Goal: Task Accomplishment & Management: Complete application form

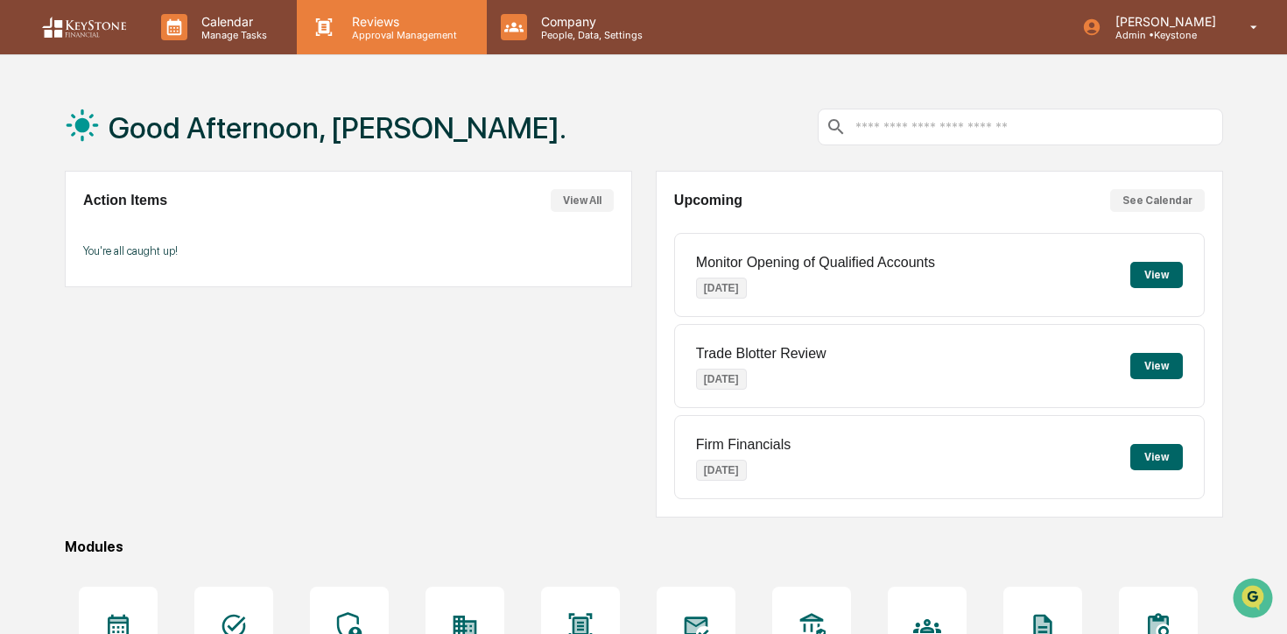
click at [363, 26] on p "Reviews" at bounding box center [402, 21] width 128 height 15
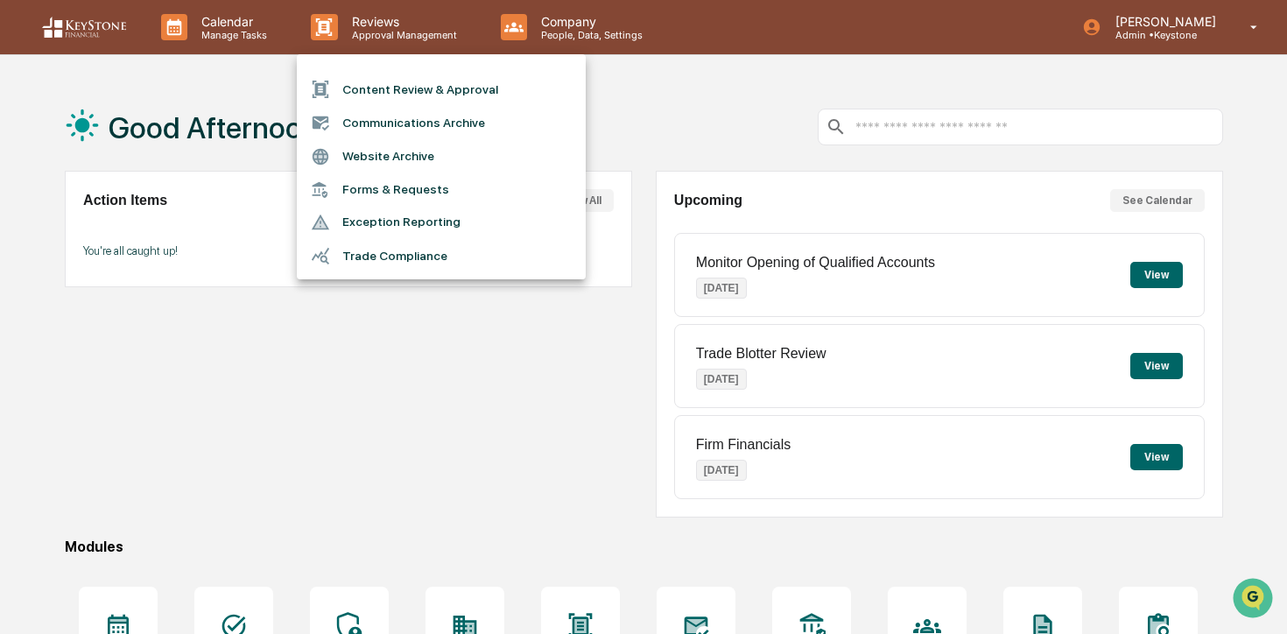
click at [370, 82] on li "Content Review & Approval" at bounding box center [441, 89] width 289 height 33
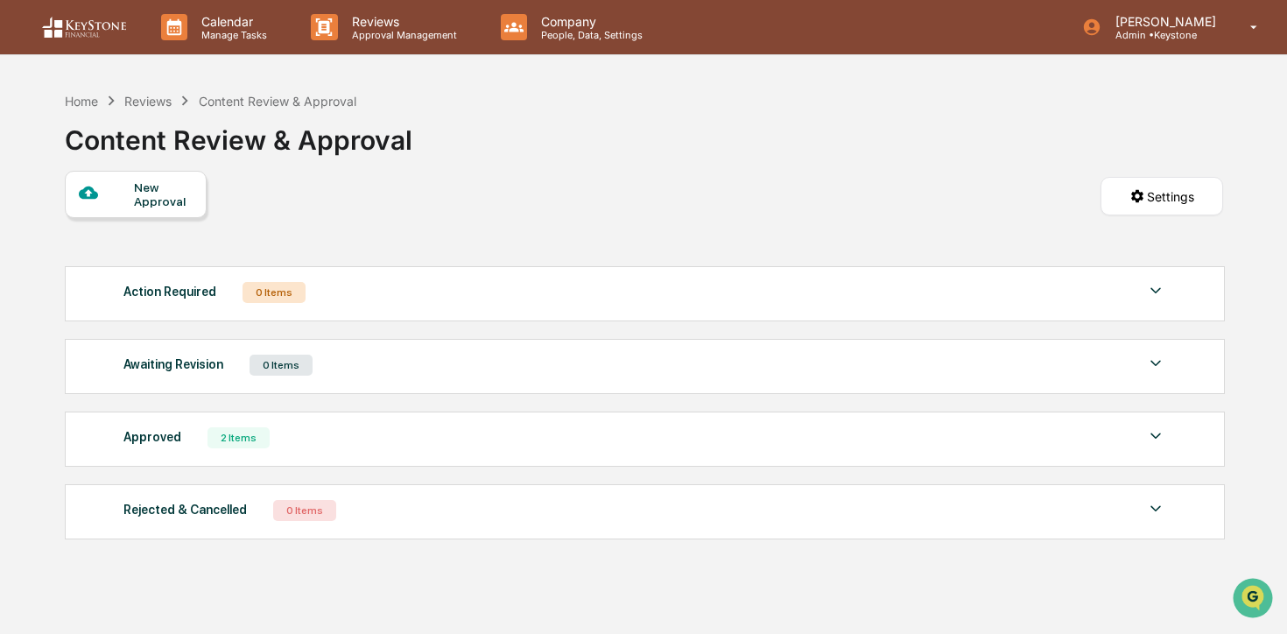
click at [148, 208] on div "New Approval" at bounding box center [163, 194] width 59 height 28
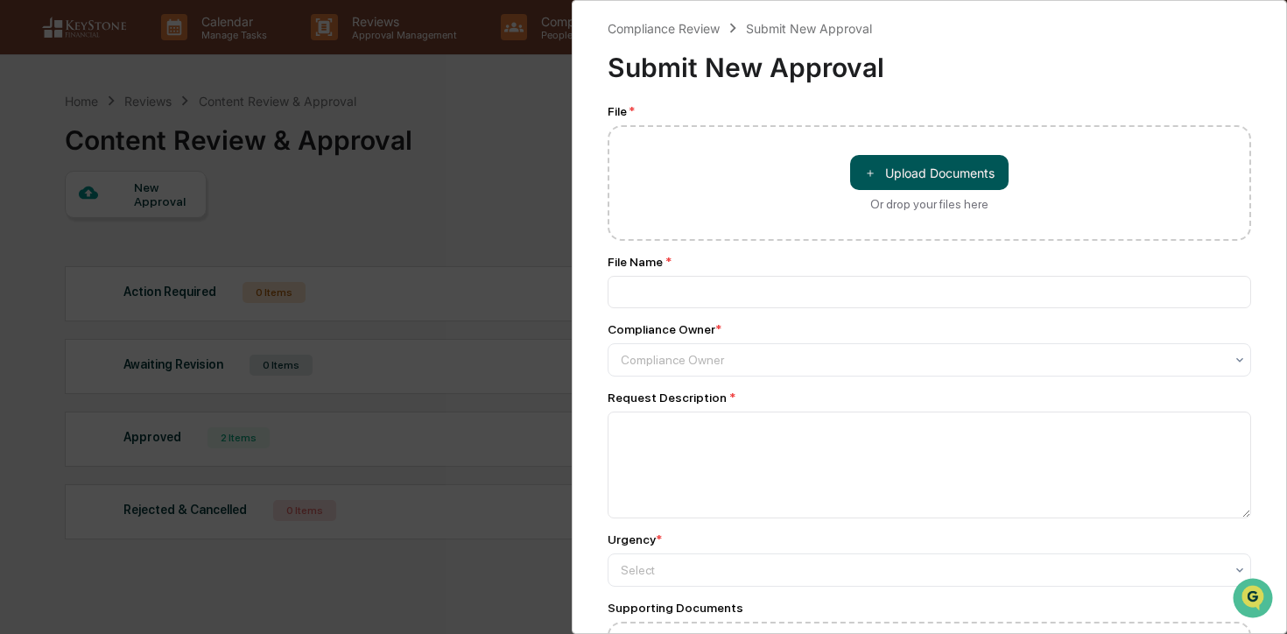
click at [881, 186] on button "＋ Upload Documents" at bounding box center [929, 172] width 158 height 35
type input "**********"
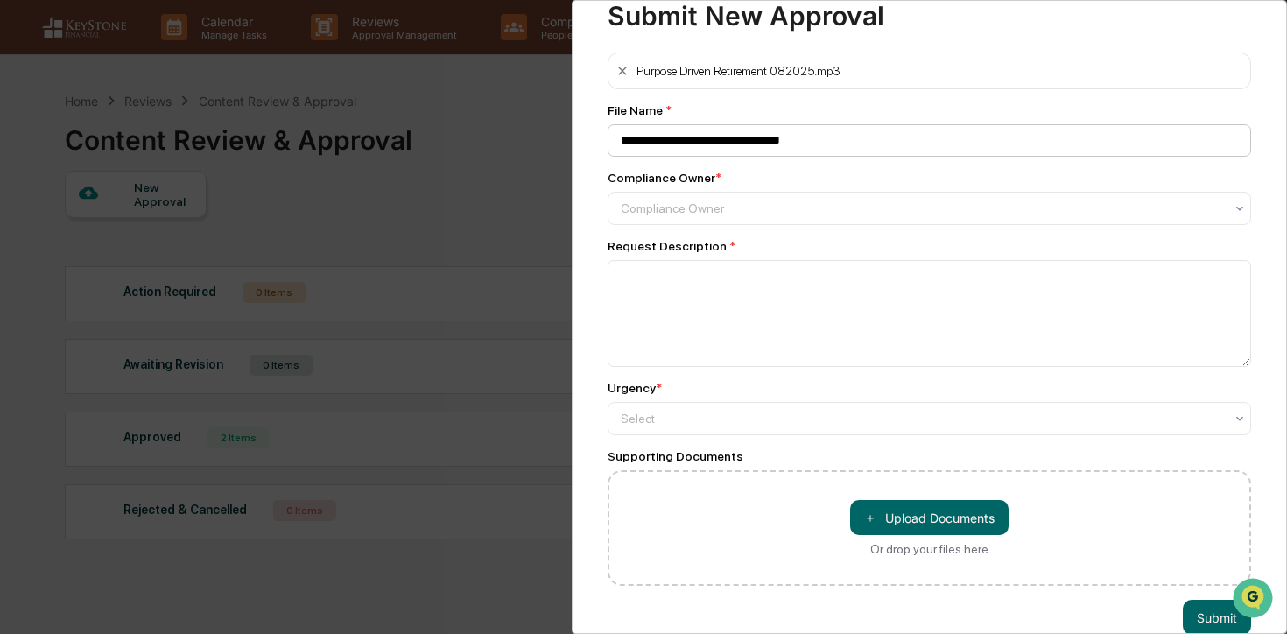
scroll to position [61, 0]
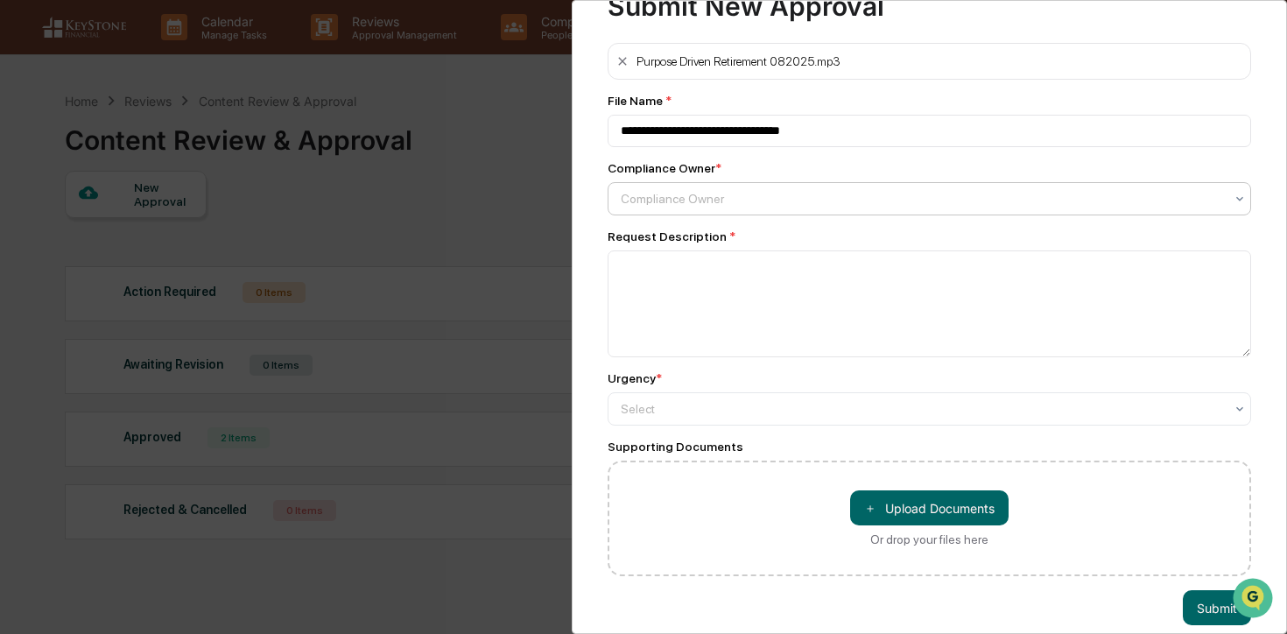
click at [872, 196] on div at bounding box center [922, 199] width 603 height 18
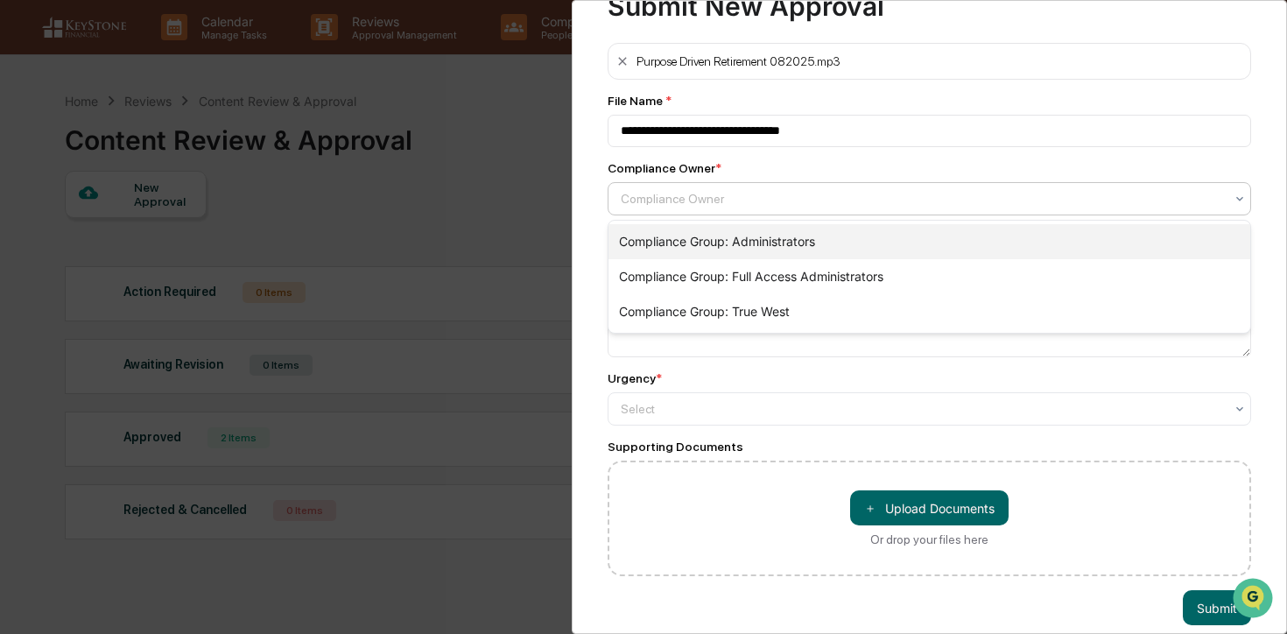
click at [867, 243] on div "Compliance Group: Administrators" at bounding box center [929, 241] width 642 height 35
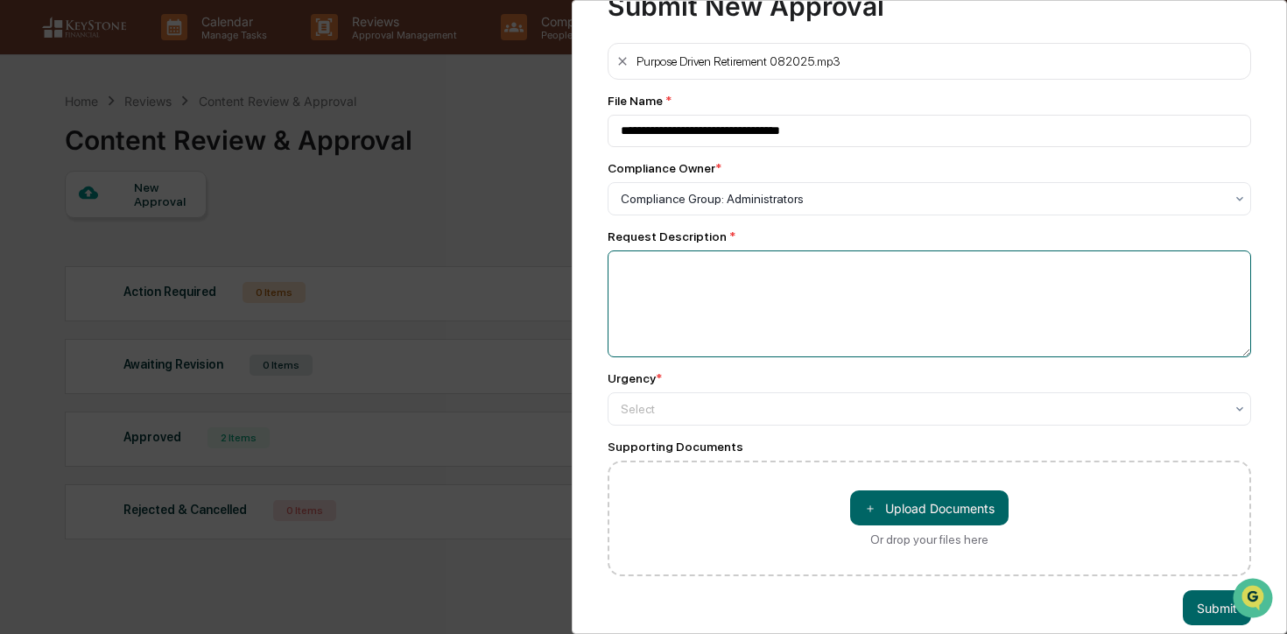
click at [866, 282] on textarea at bounding box center [928, 303] width 643 height 107
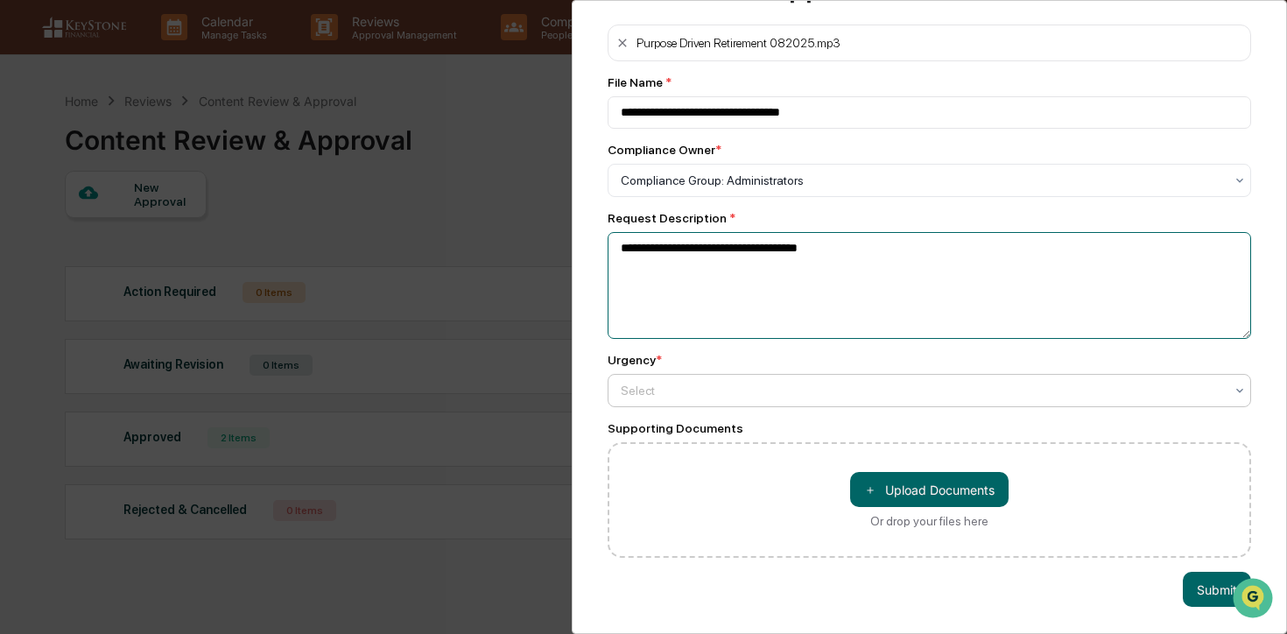
type textarea "**********"
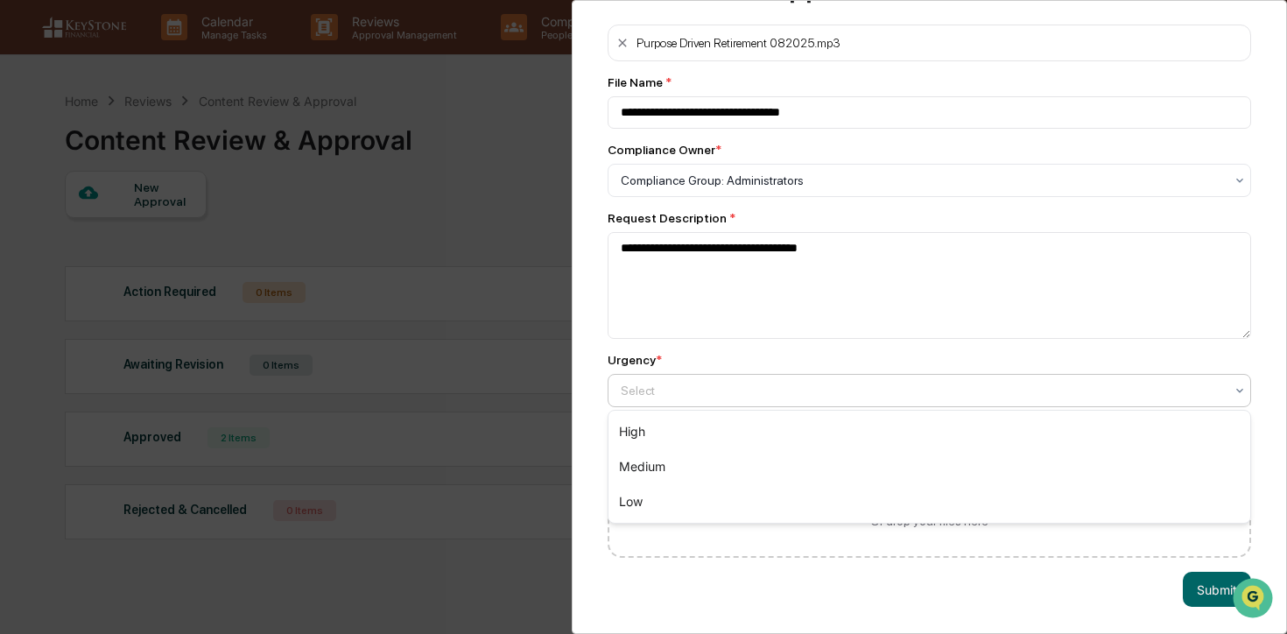
click at [860, 404] on div "Select" at bounding box center [928, 390] width 643 height 33
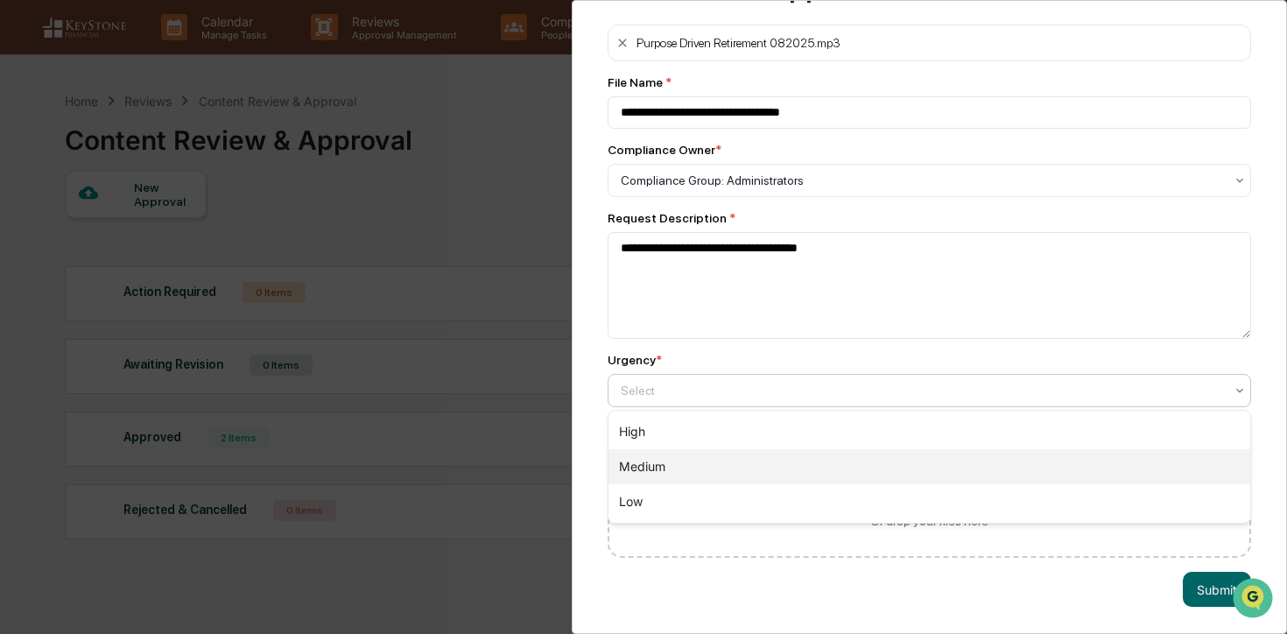
click at [860, 466] on div "Medium" at bounding box center [929, 466] width 642 height 35
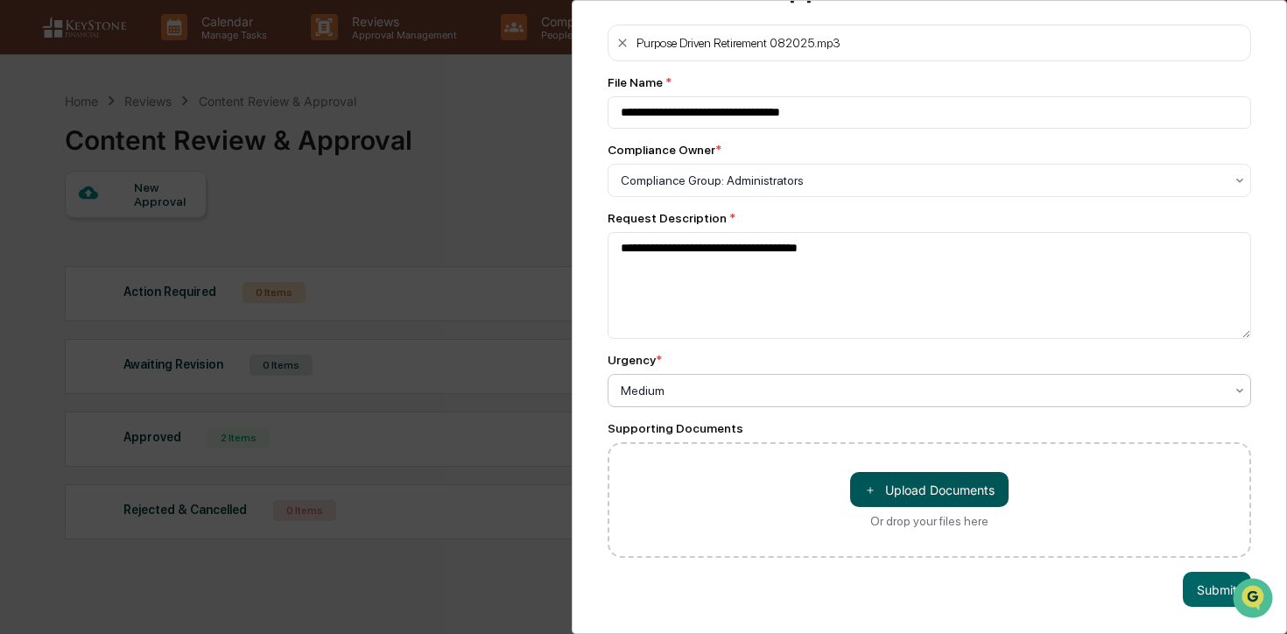
scroll to position [83, 0]
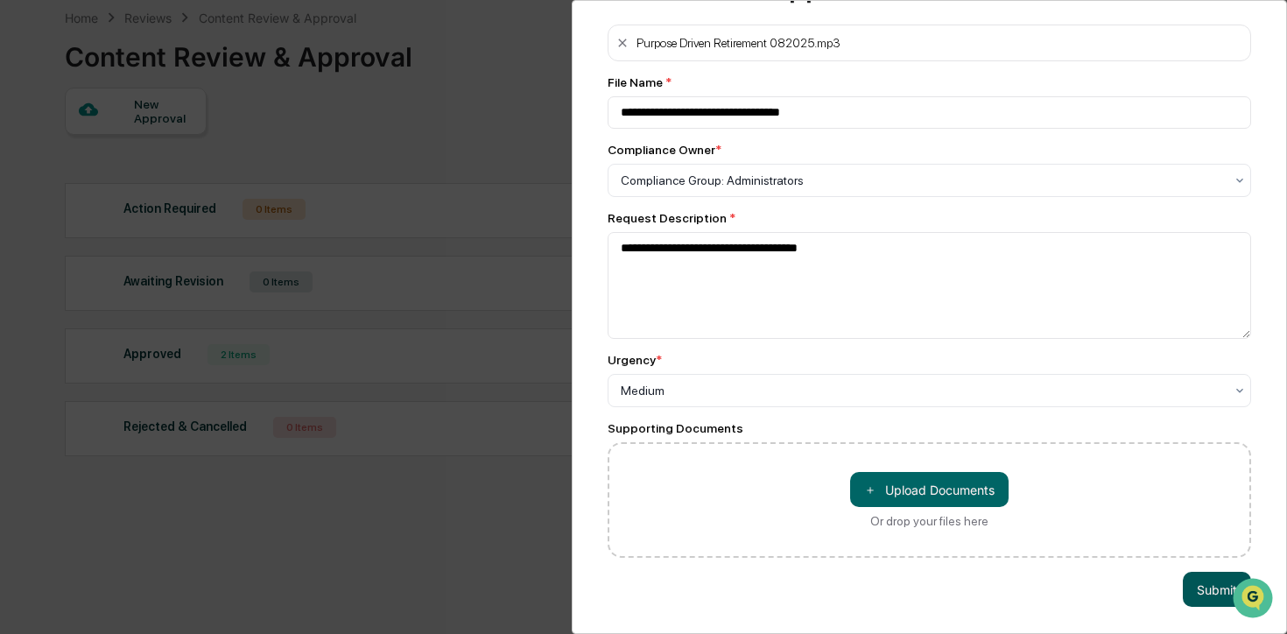
click at [1208, 586] on button "Submit" at bounding box center [1217, 589] width 68 height 35
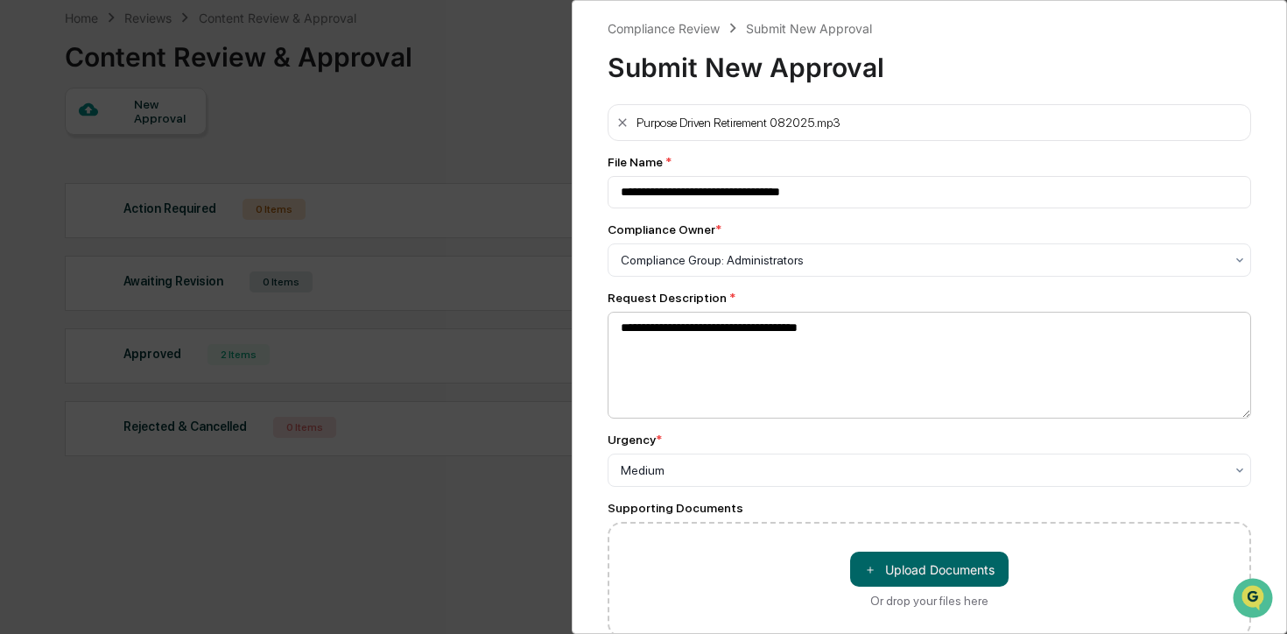
scroll to position [82, 0]
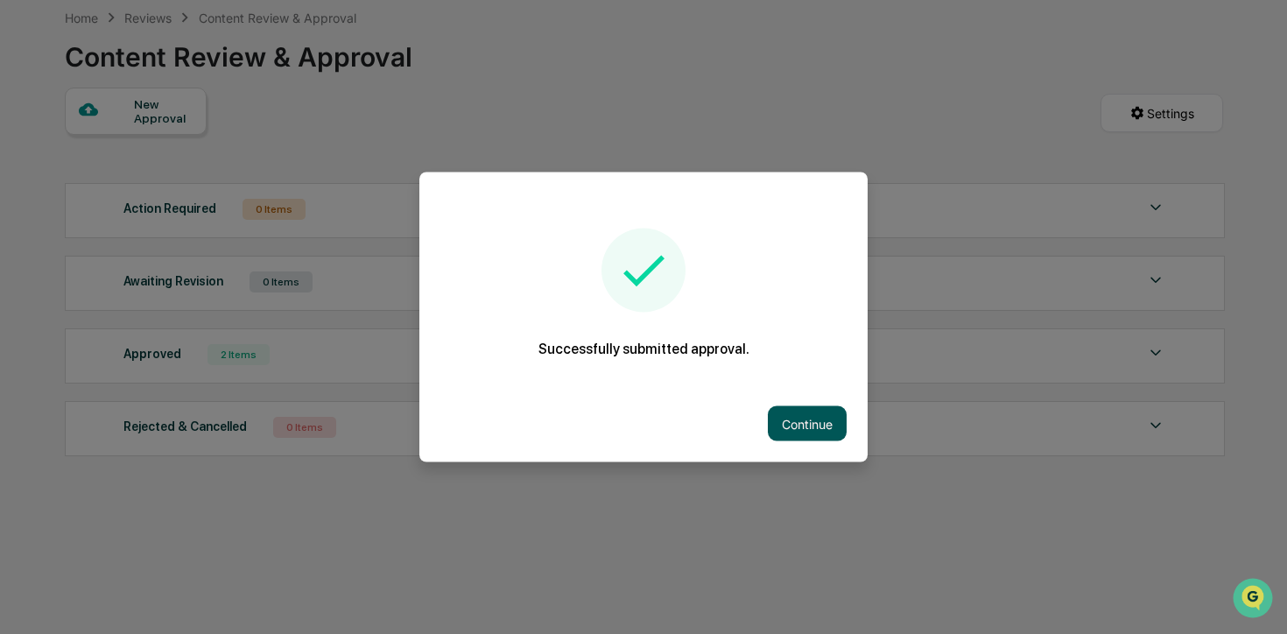
click at [797, 431] on button "Continue" at bounding box center [807, 423] width 79 height 35
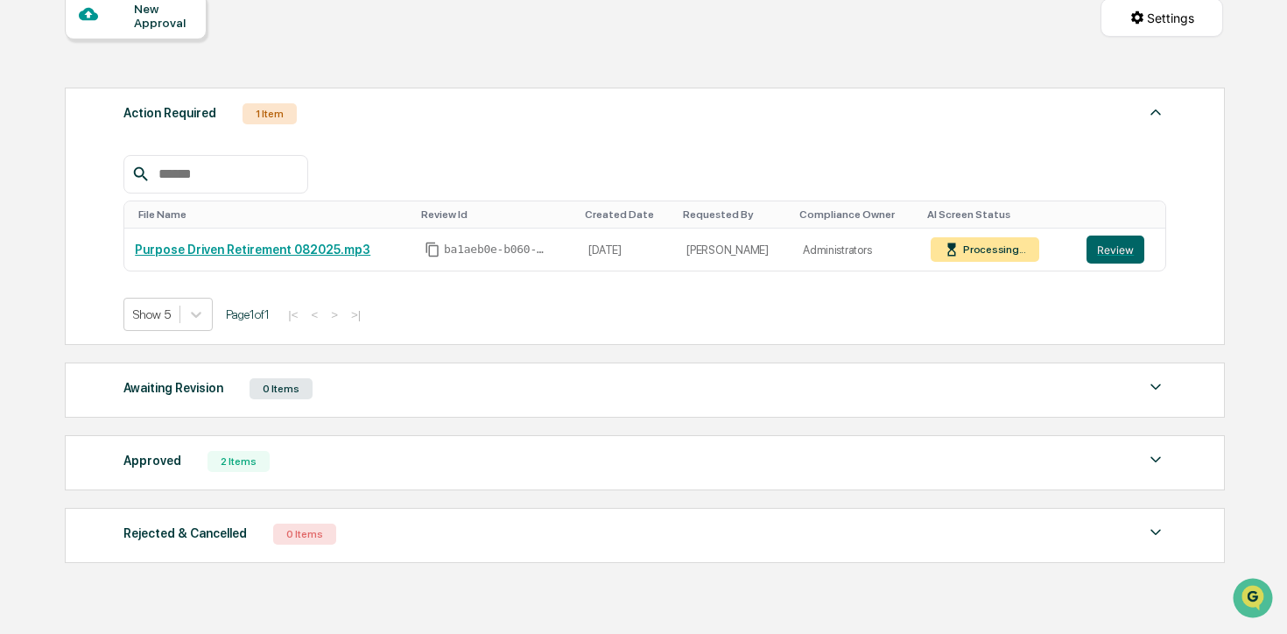
scroll to position [187, 0]
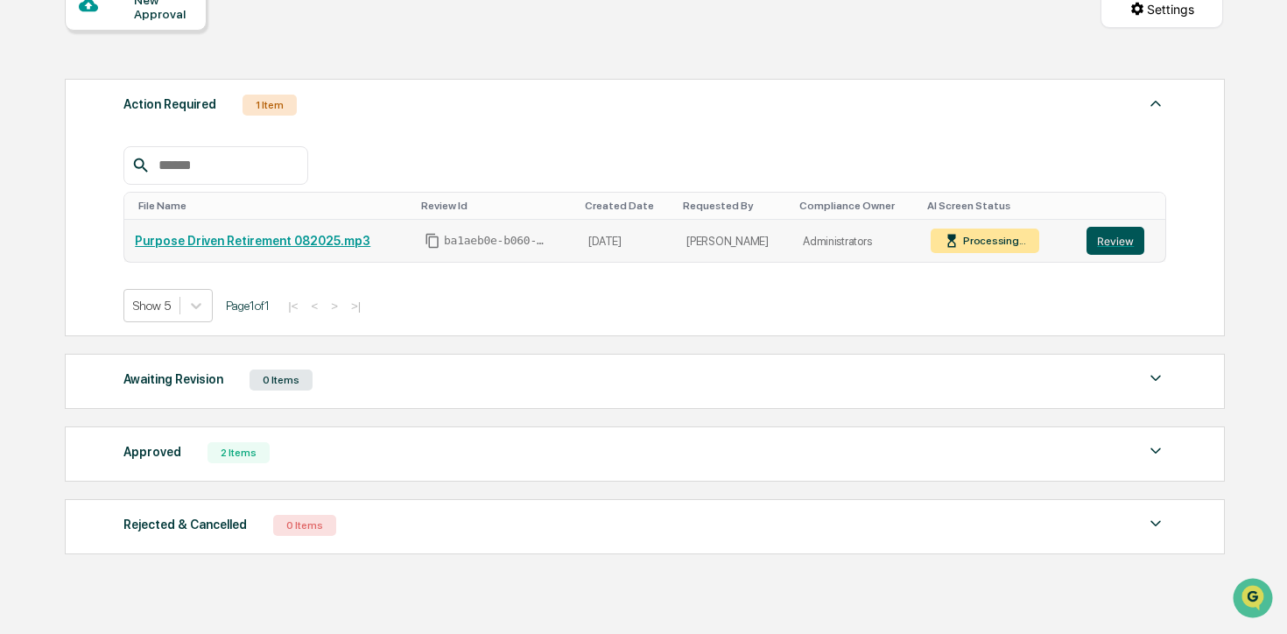
click at [1113, 248] on button "Review" at bounding box center [1115, 241] width 58 height 28
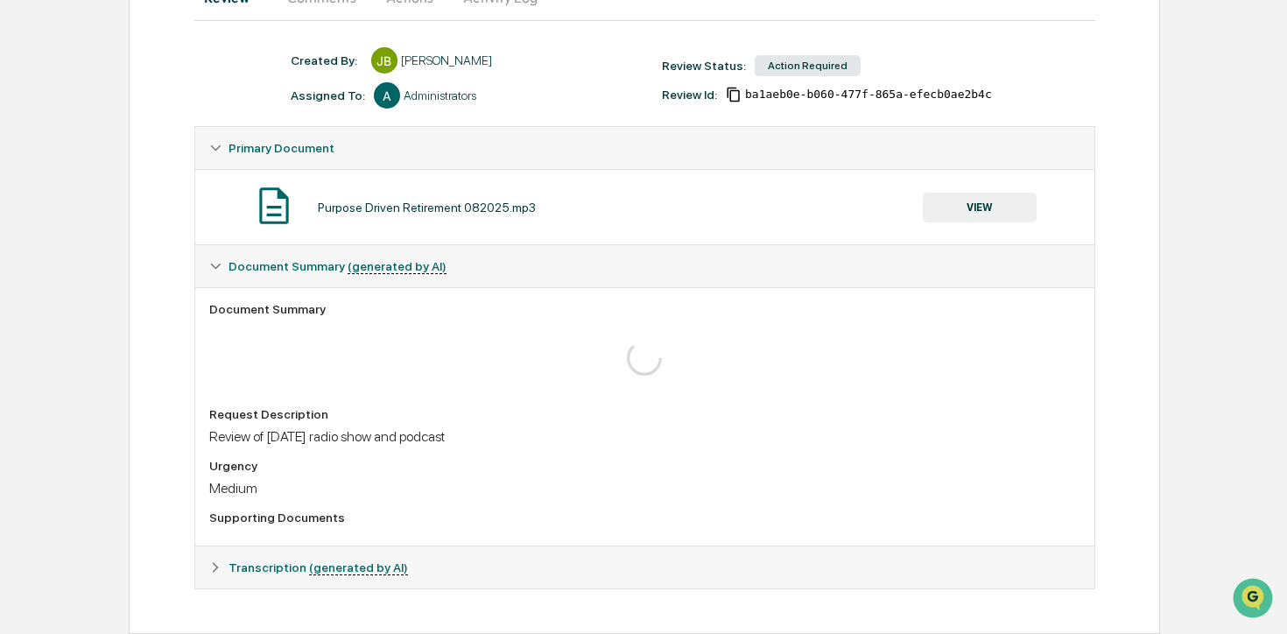
click at [210, 580] on div "Transcription (generated by AI)" at bounding box center [644, 567] width 899 height 42
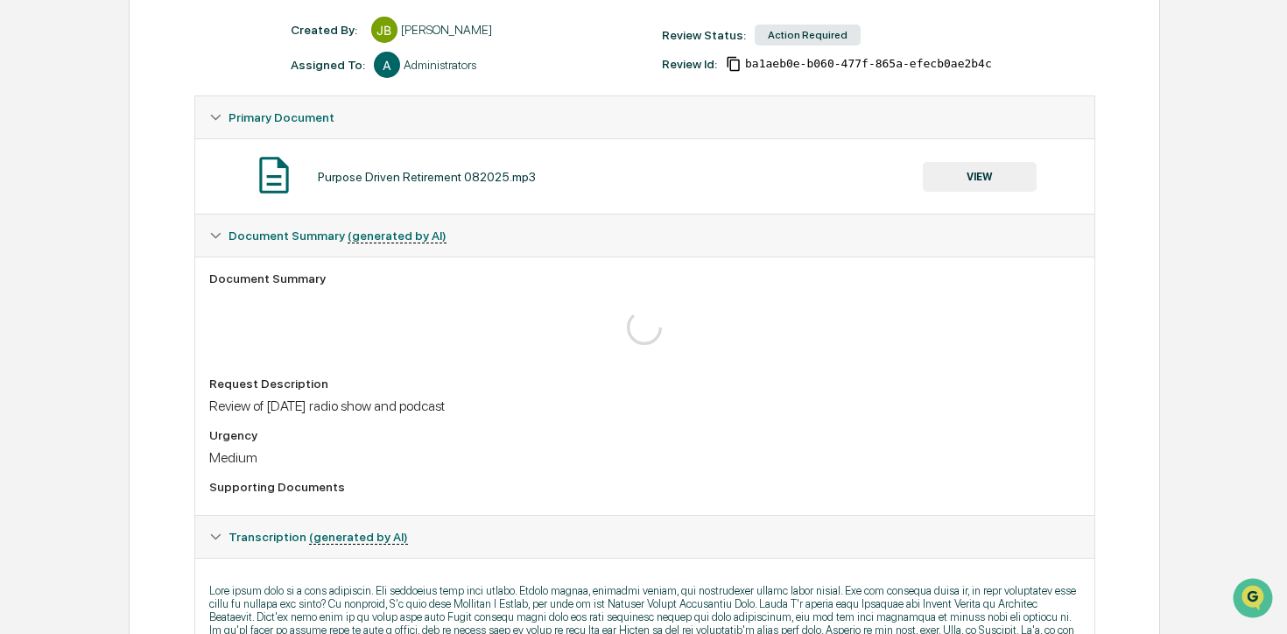
scroll to position [116, 0]
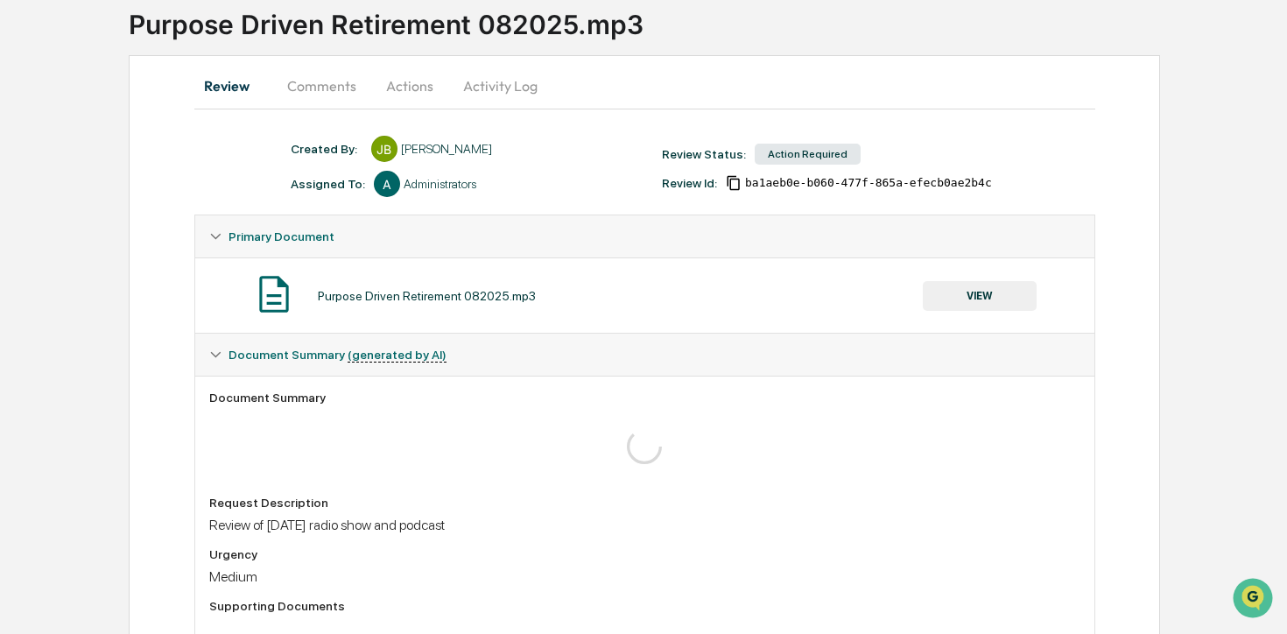
click at [308, 95] on button "Comments" at bounding box center [321, 86] width 97 height 42
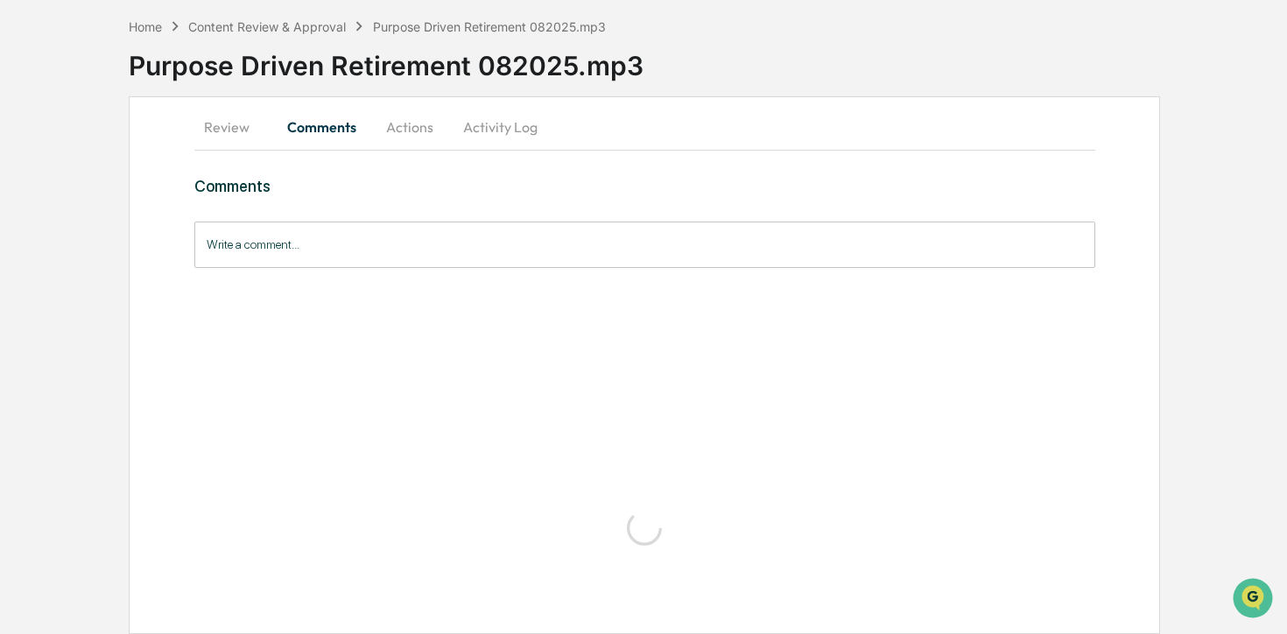
scroll to position [0, 0]
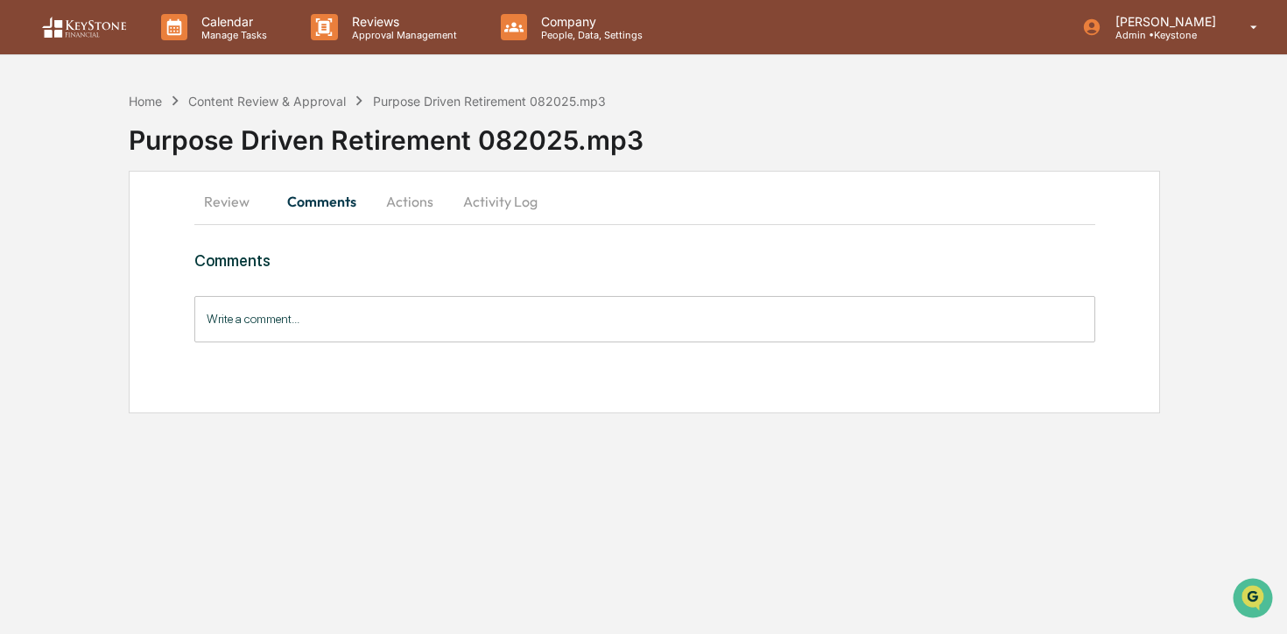
click at [397, 198] on button "Actions" at bounding box center [409, 201] width 79 height 42
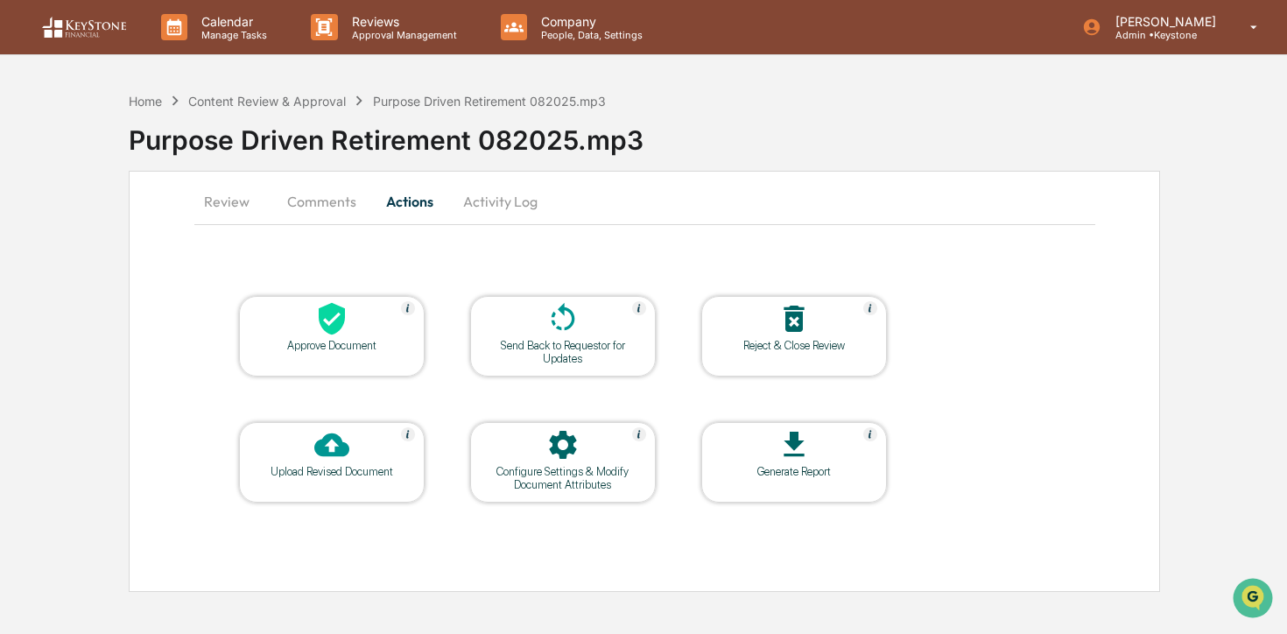
click at [245, 209] on button "Review" at bounding box center [233, 201] width 79 height 42
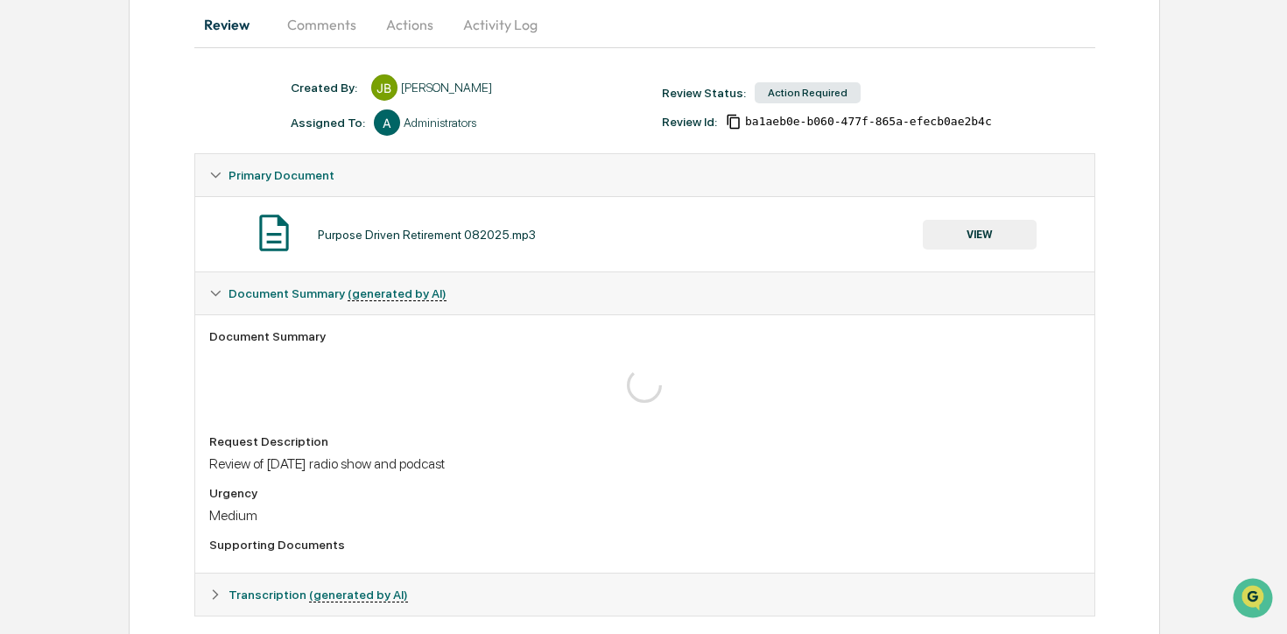
scroll to position [206, 0]
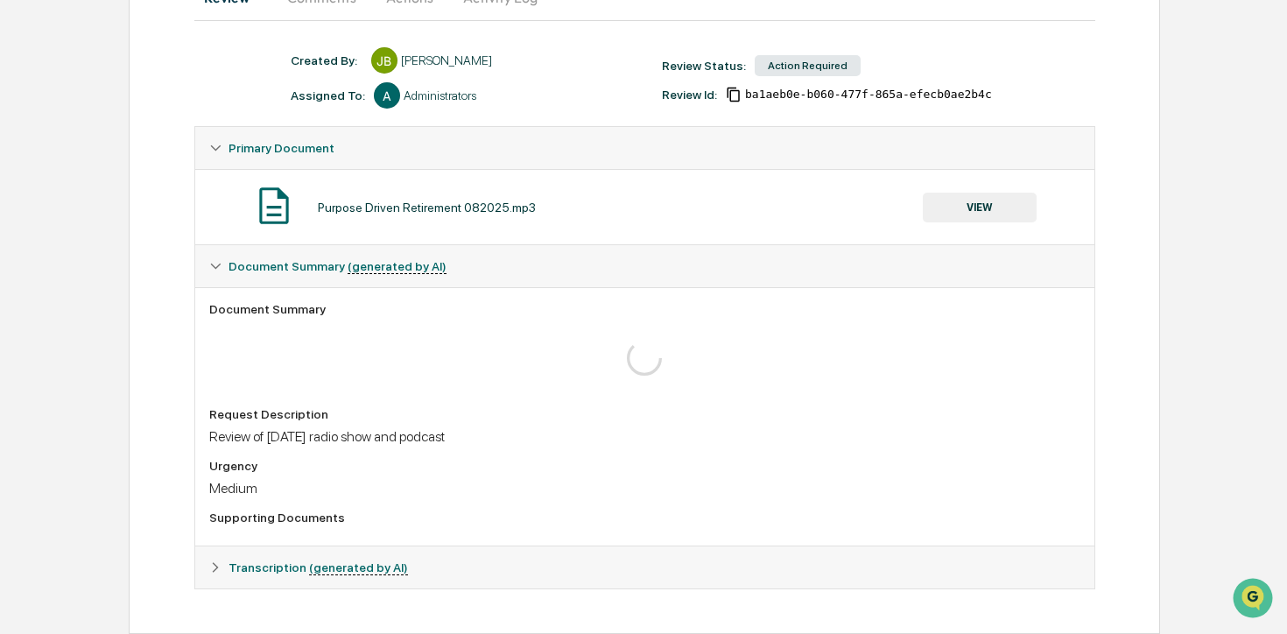
click at [212, 561] on icon at bounding box center [215, 567] width 12 height 12
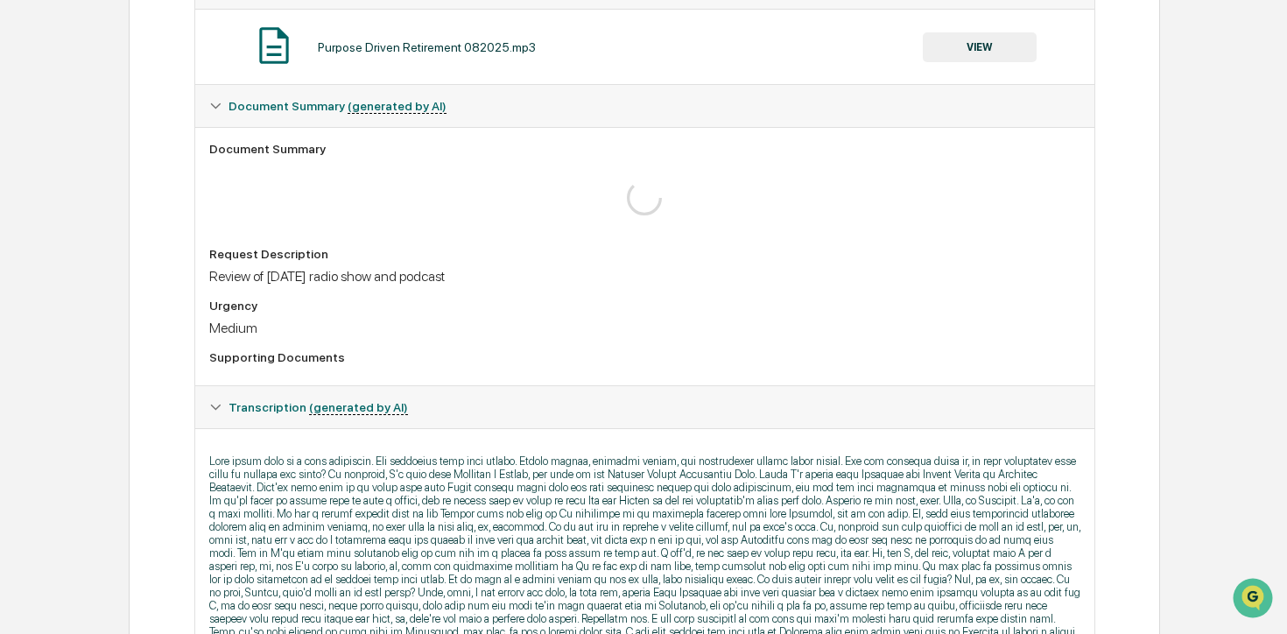
scroll to position [0, 0]
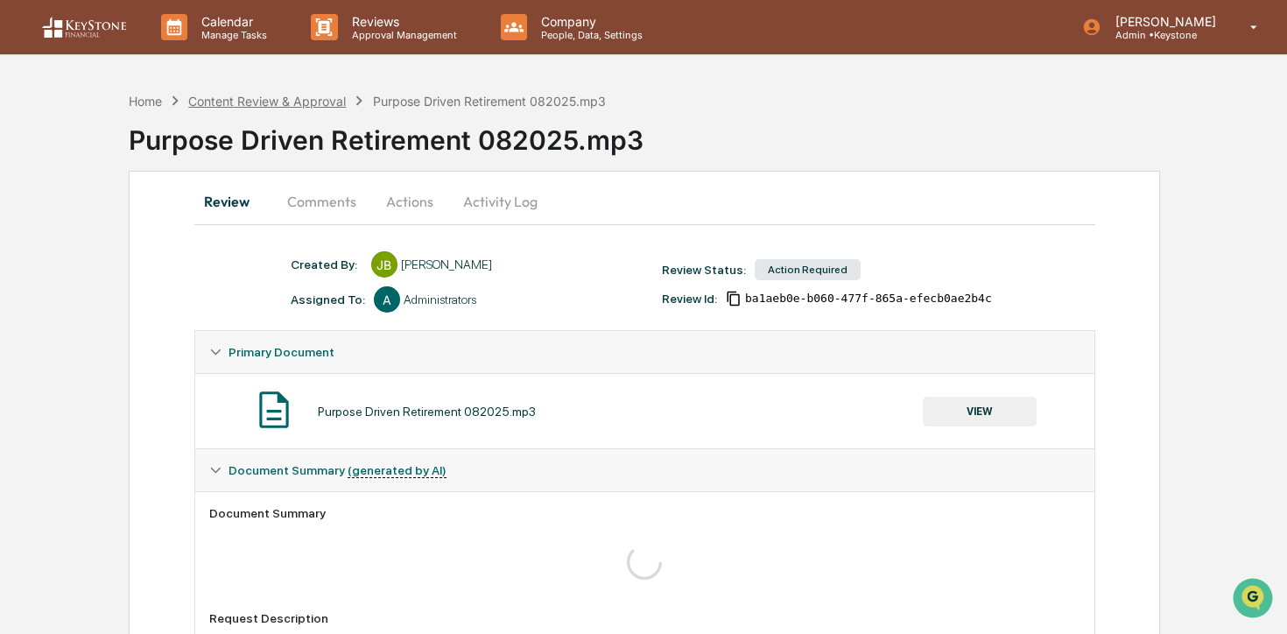
click at [301, 101] on div "Content Review & Approval" at bounding box center [267, 101] width 158 height 15
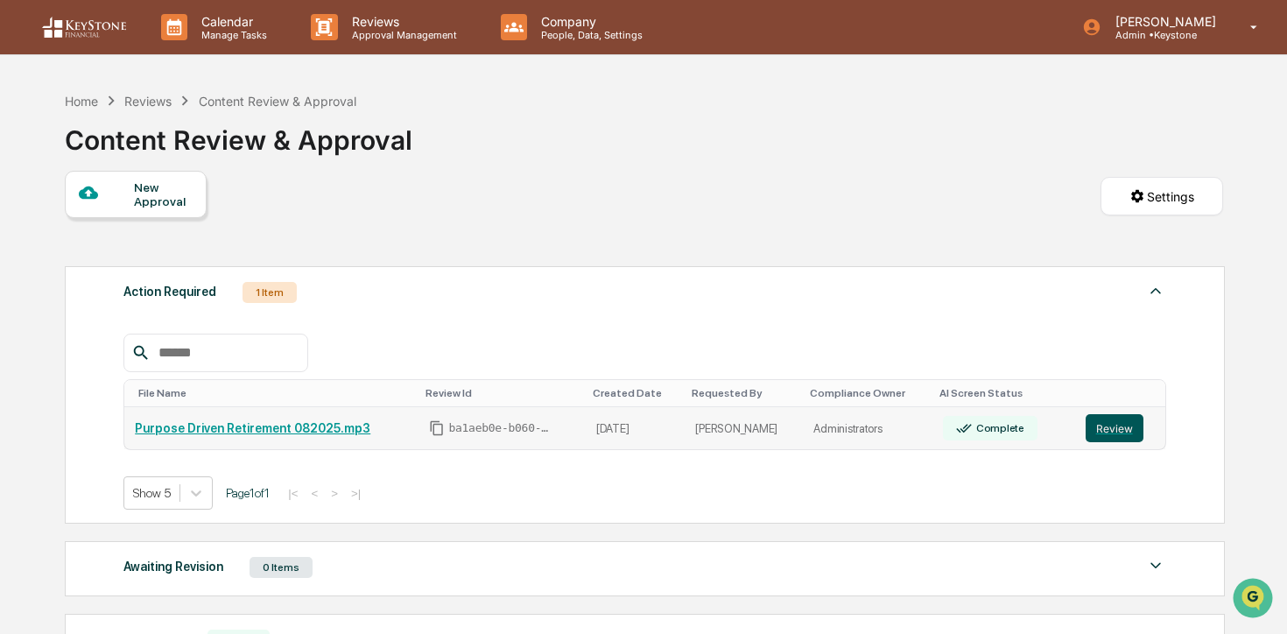
click at [1132, 421] on button "Review" at bounding box center [1114, 428] width 58 height 28
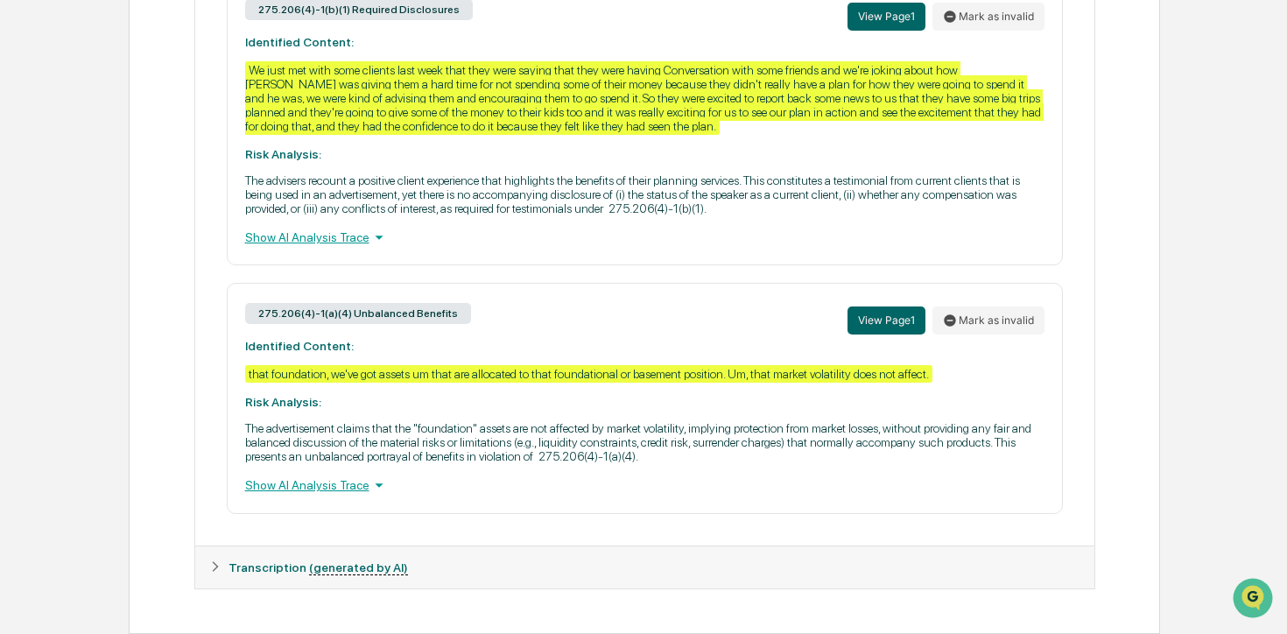
scroll to position [892, 0]
click at [383, 480] on icon at bounding box center [378, 484] width 19 height 19
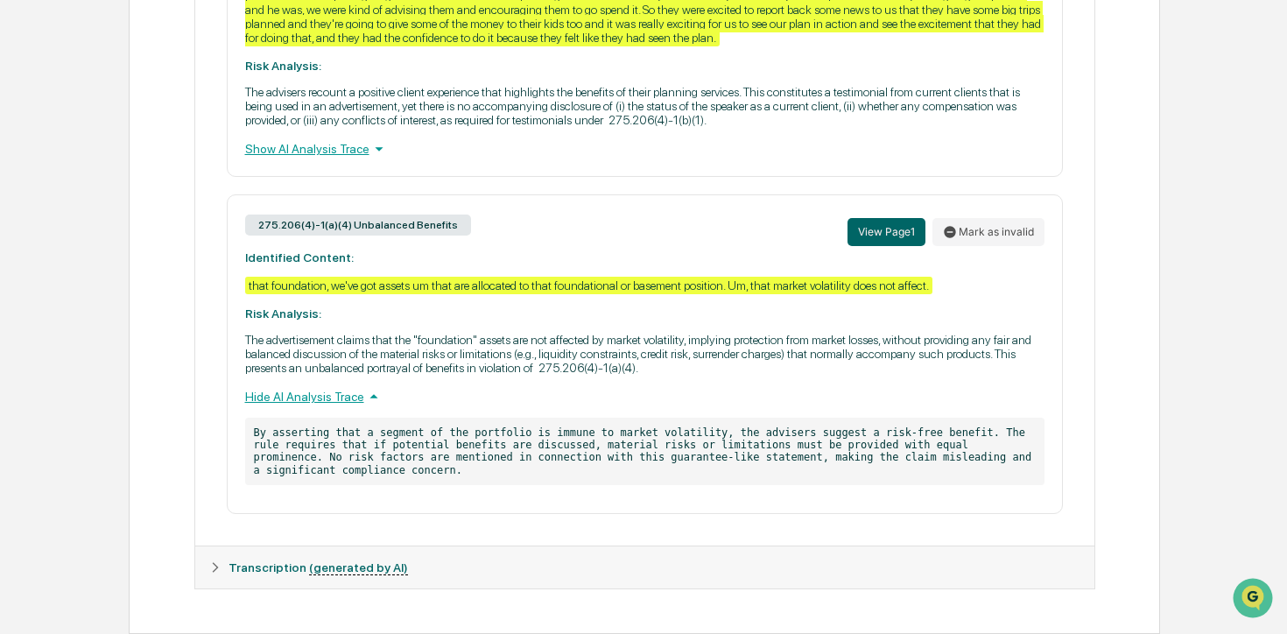
scroll to position [952, 0]
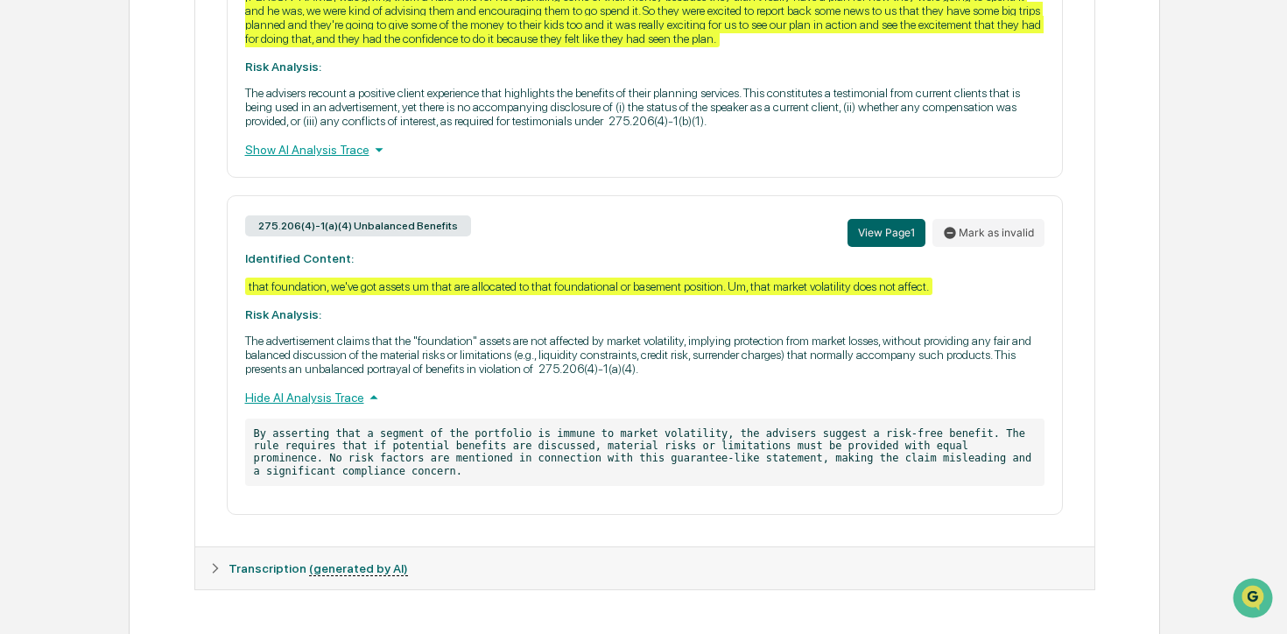
click at [928, 295] on div "that foundation, we've got assets um that are allocated to that foundational or…" at bounding box center [588, 286] width 687 height 18
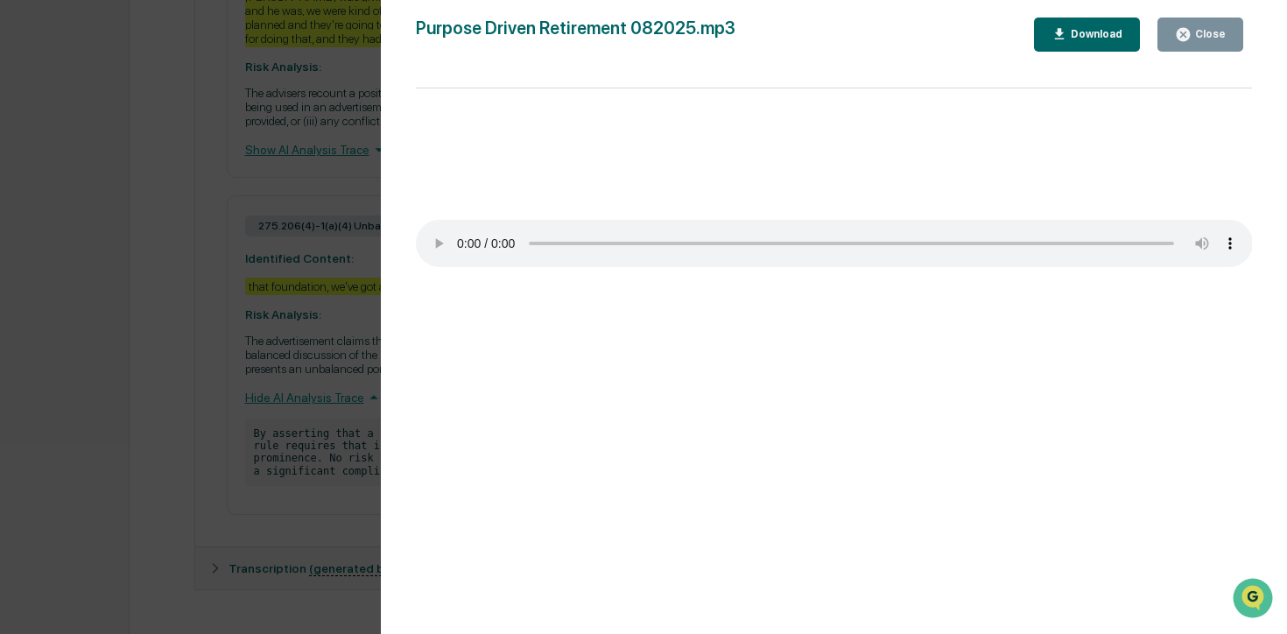
click at [1177, 25] on button "Close" at bounding box center [1200, 35] width 86 height 34
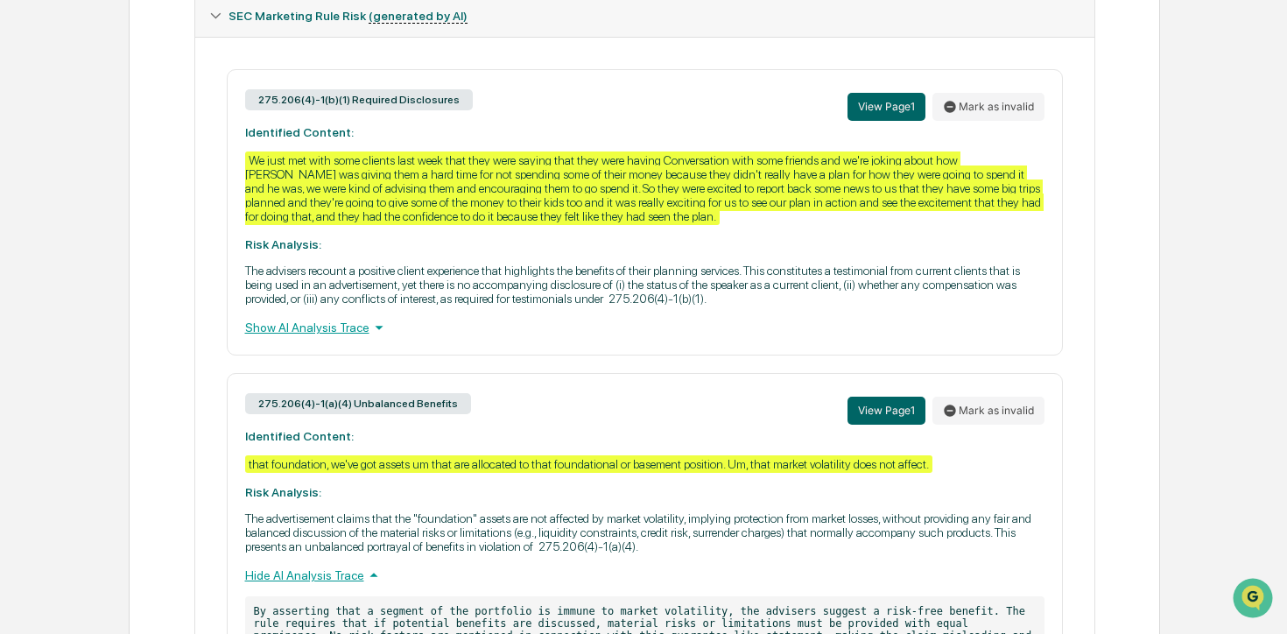
scroll to position [771, 0]
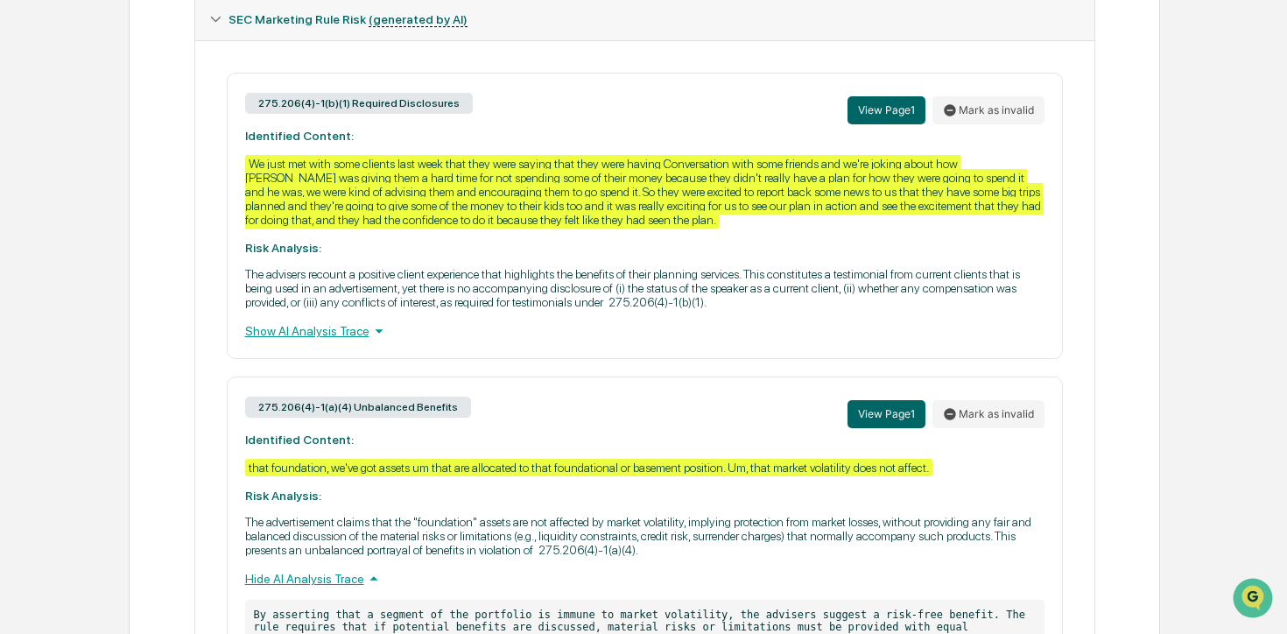
click at [367, 340] on div "Show AI Analysis Trace" at bounding box center [644, 330] width 799 height 19
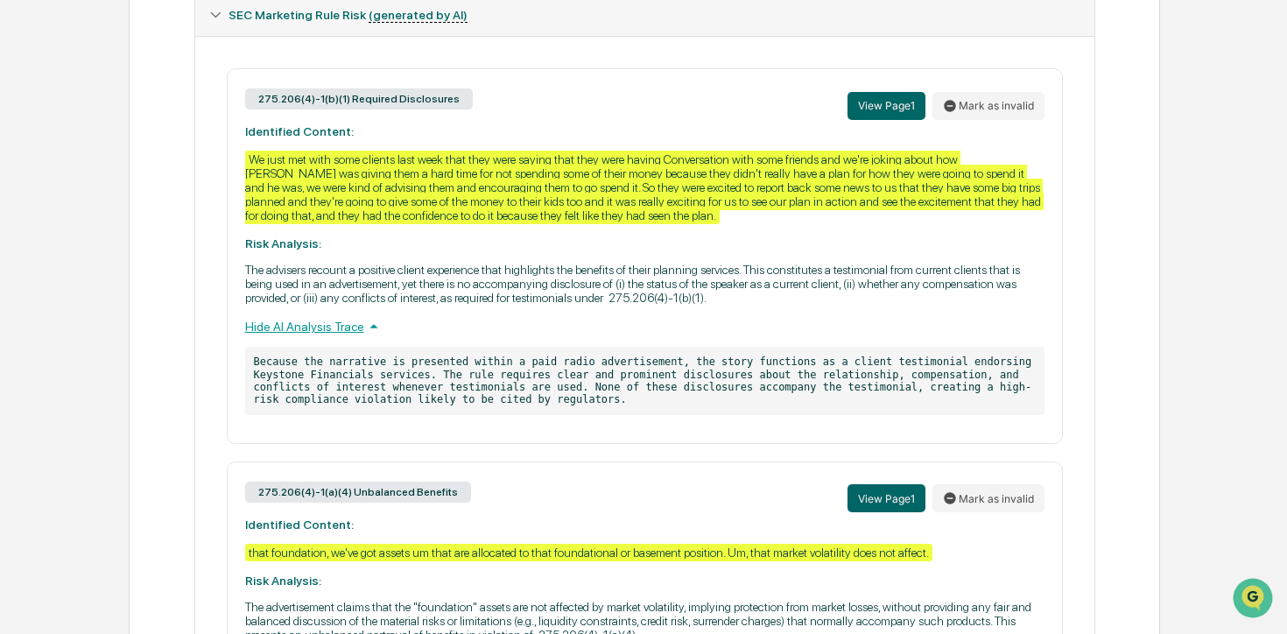
scroll to position [713, 0]
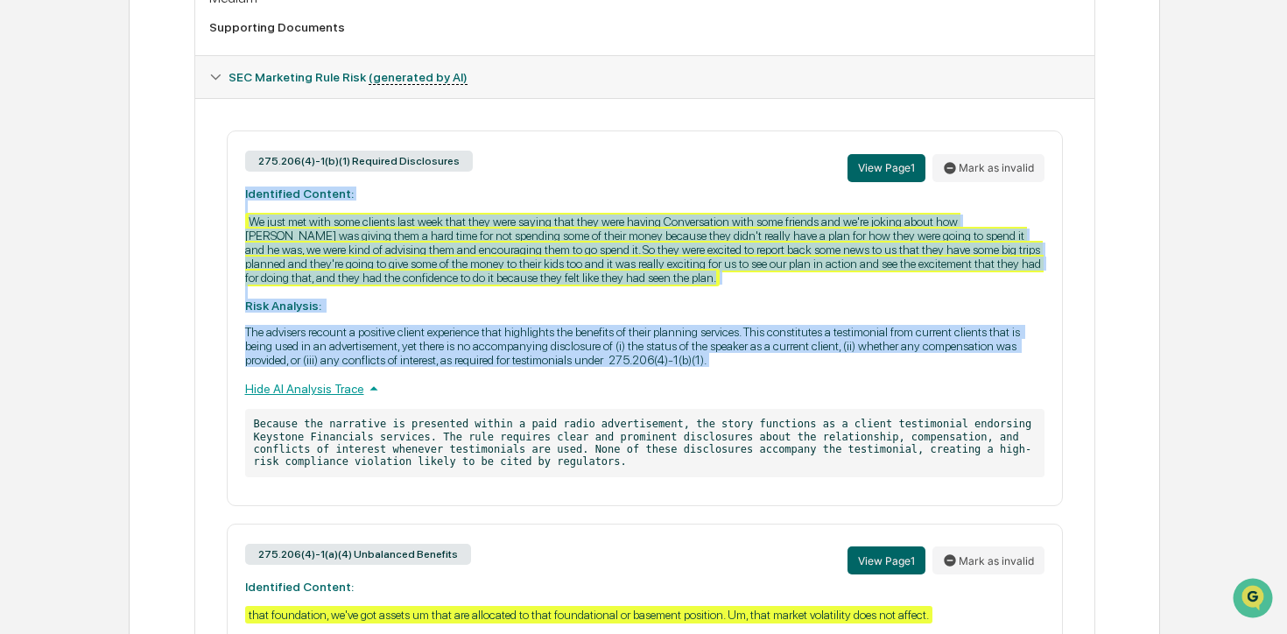
drag, startPoint x: 242, startPoint y: 196, endPoint x: 938, endPoint y: 391, distance: 723.6
click at [938, 391] on div "275.206(4)-1(b)(1) Required Disclosures View Page 1 Mark as invalid Identified …" at bounding box center [645, 318] width 836 height 376
copy div "Identified Content: We just met with some clients last week that they were sayi…"
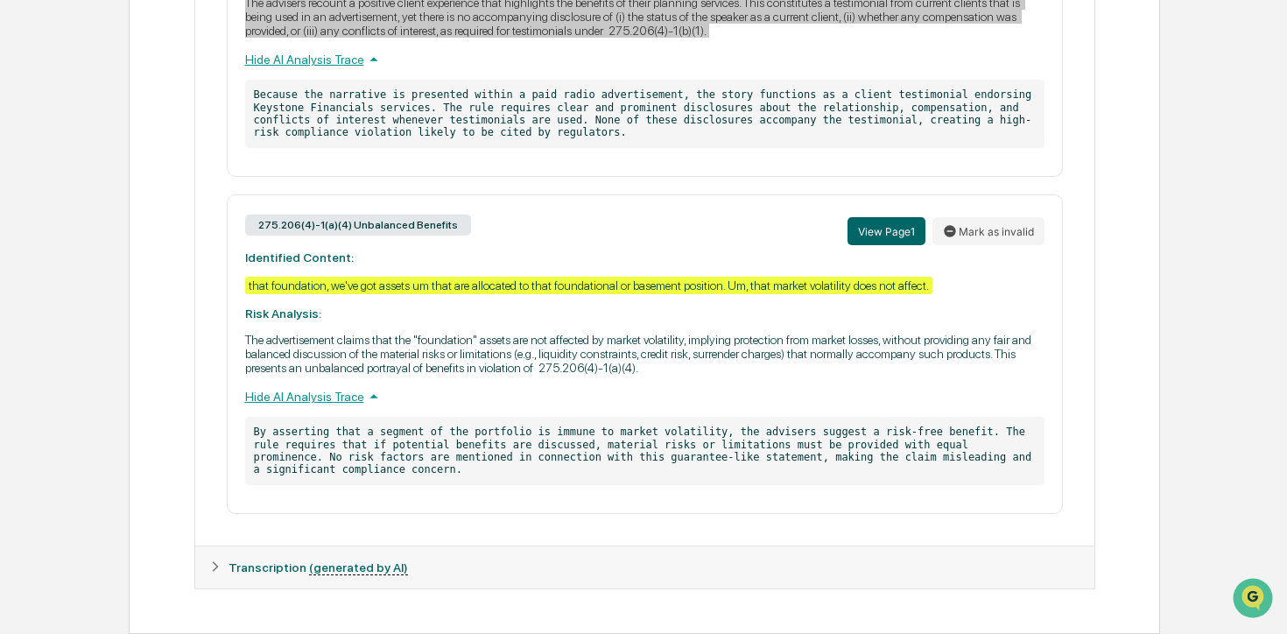
scroll to position [1070, 0]
